Goal: Use online tool/utility: Utilize a website feature to perform a specific function

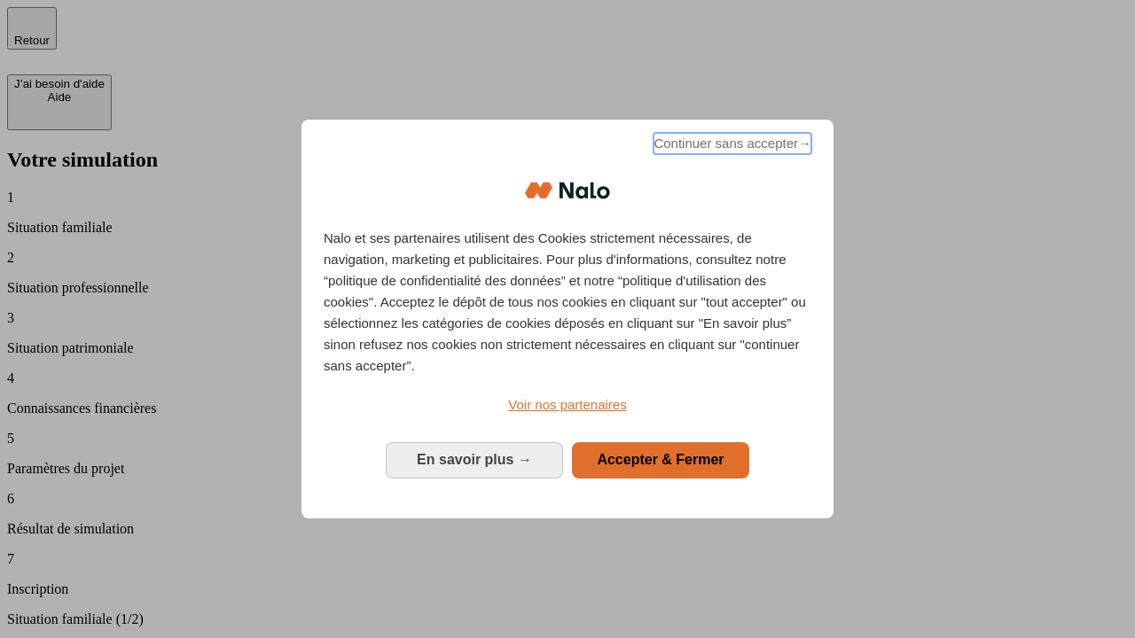
click at [731, 146] on span "Continuer sans accepter →" at bounding box center [732, 143] width 158 height 21
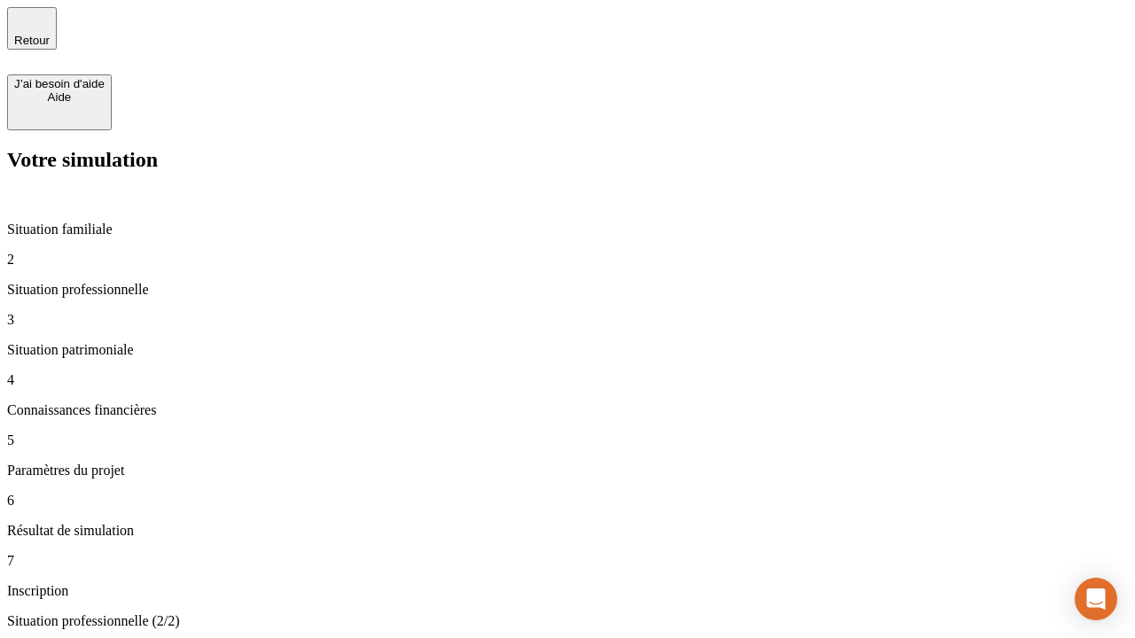
type input "30 000"
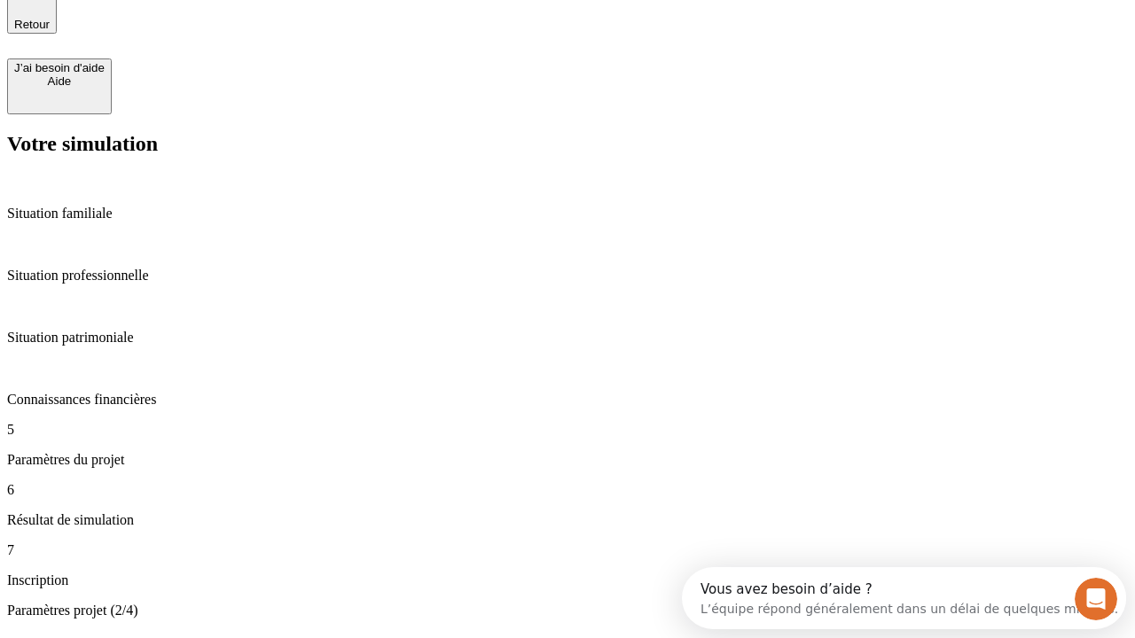
scroll to position [34, 0]
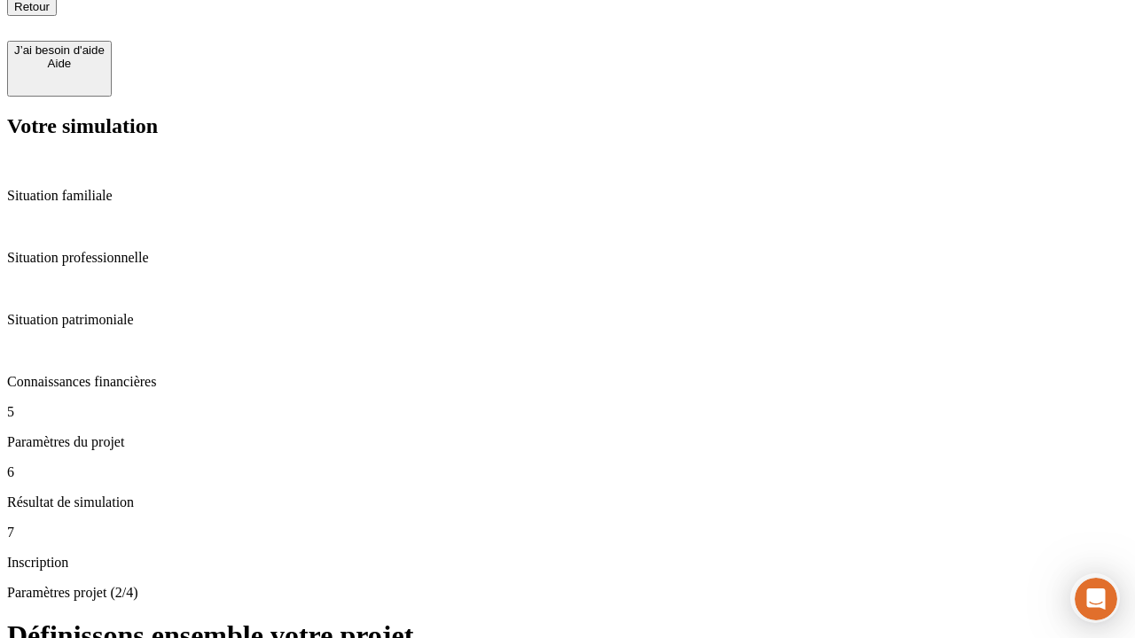
type input "25"
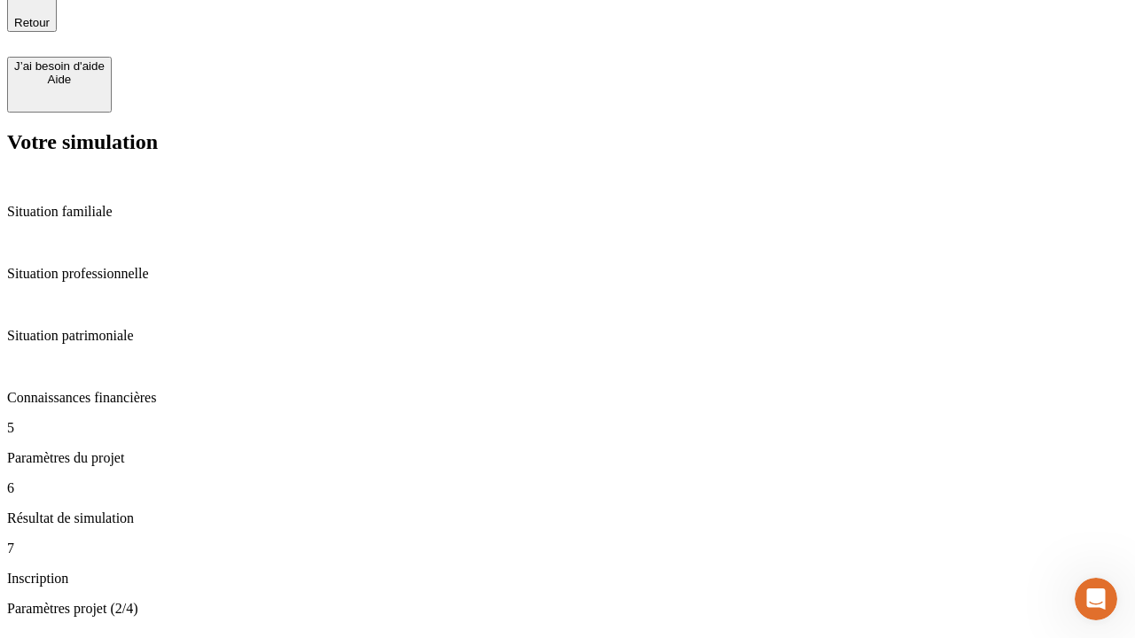
type input "64"
type input "1 000"
type input "640"
